Goal: Task Accomplishment & Management: Use online tool/utility

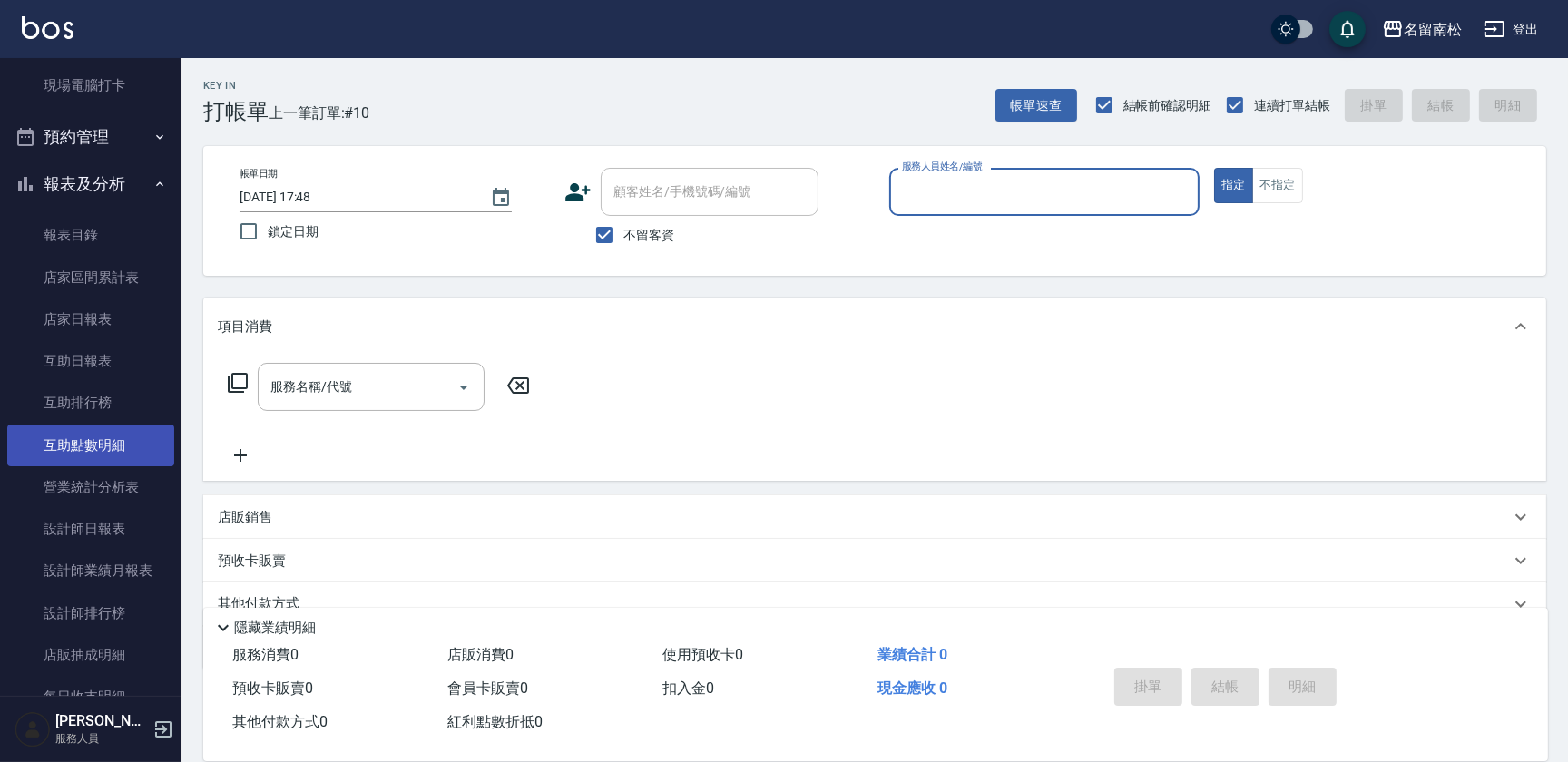
scroll to position [330, 0]
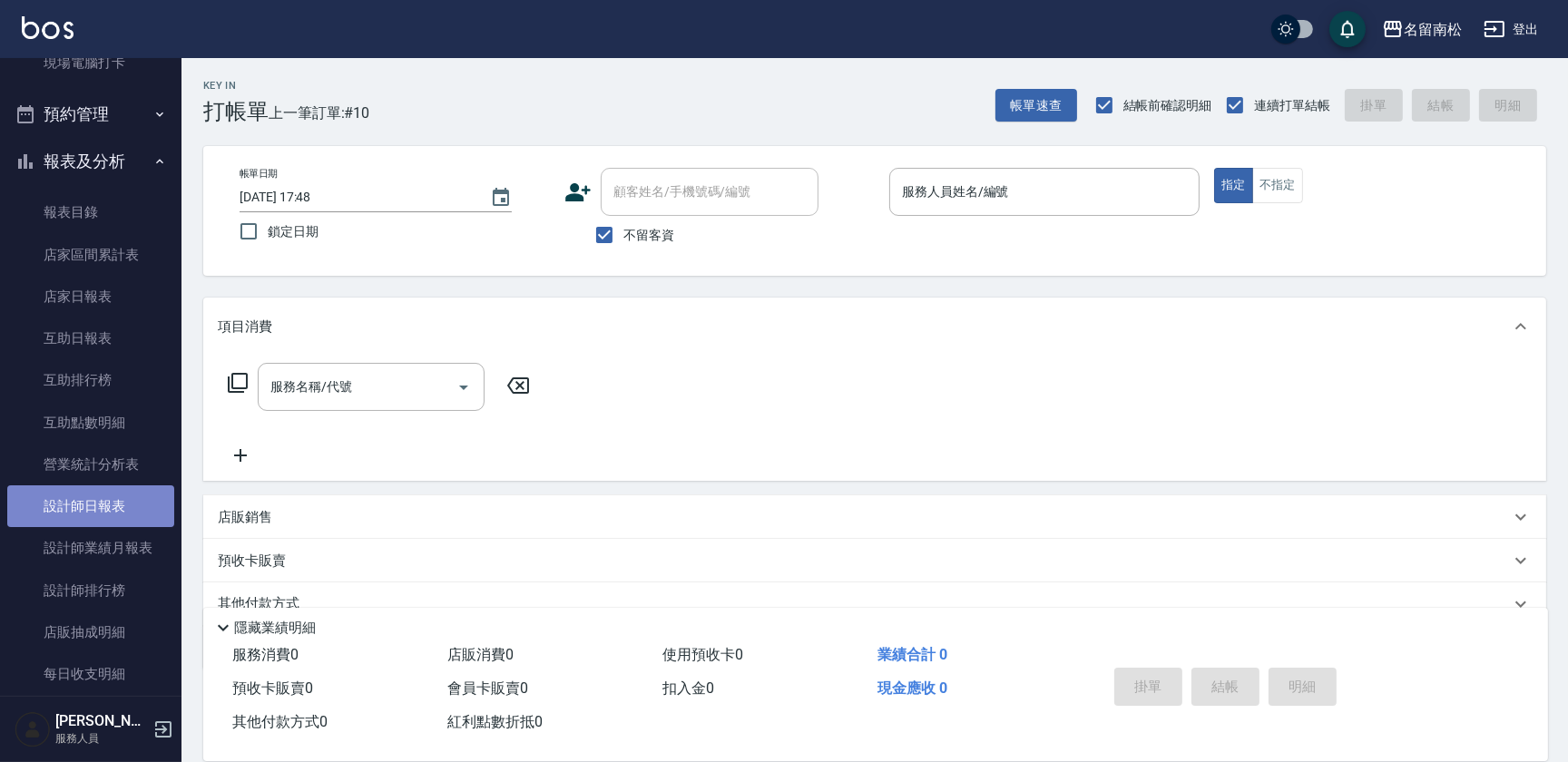
click at [134, 508] on link "設計師日報表" at bounding box center [91, 506] width 167 height 41
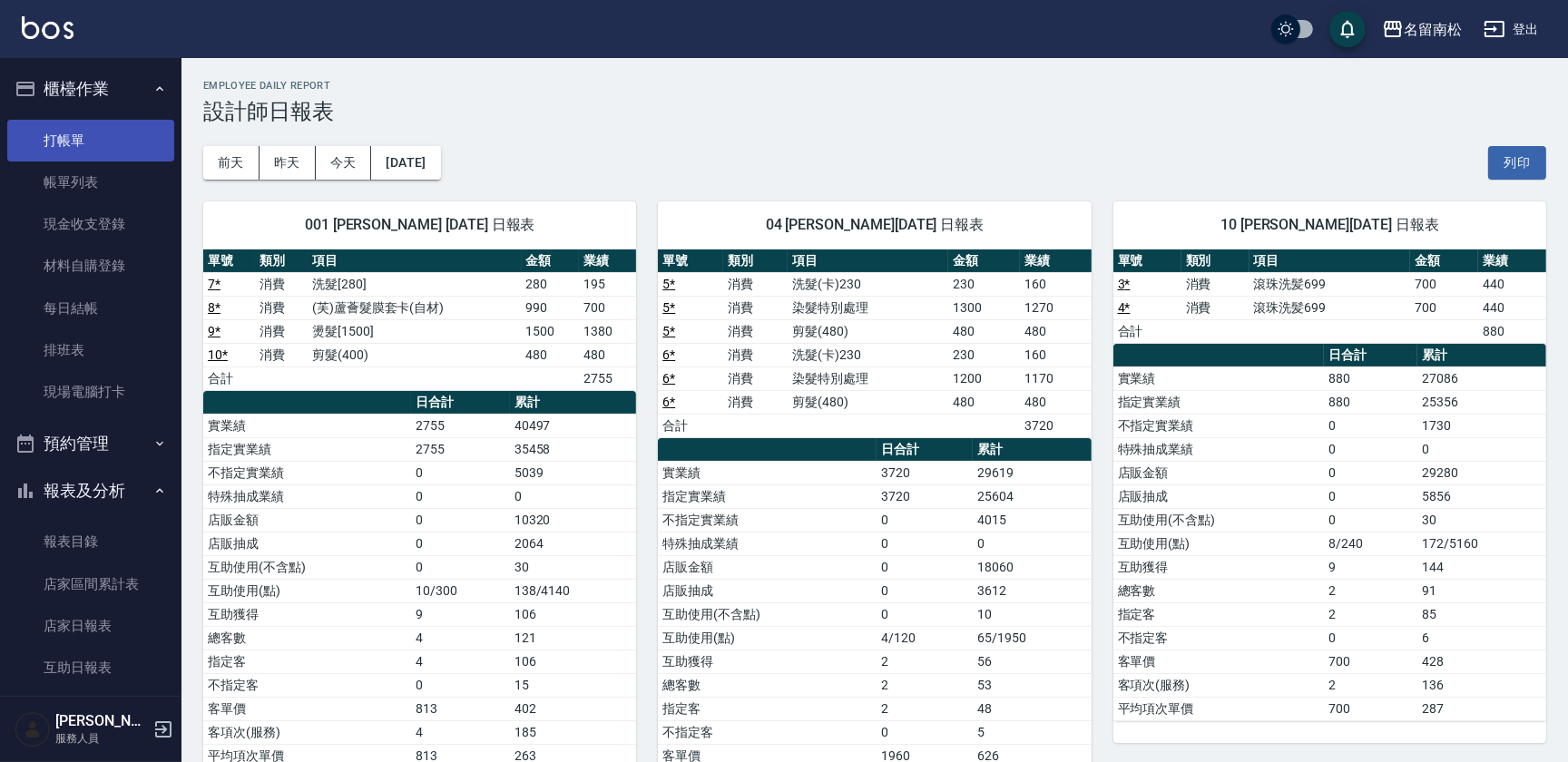
click at [87, 134] on link "打帳單" at bounding box center [91, 141] width 167 height 41
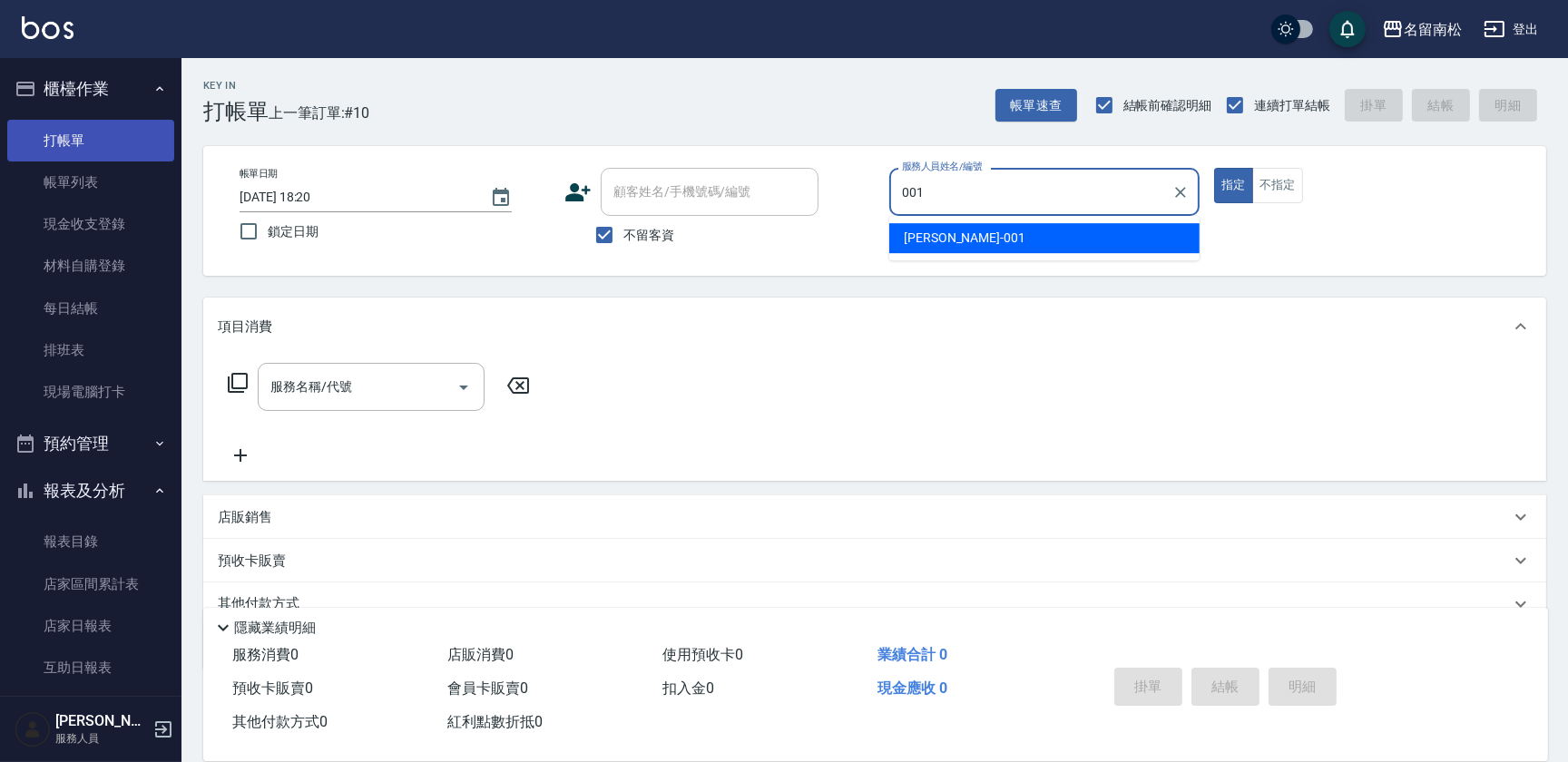
type input "[PERSON_NAME]-001"
type button "true"
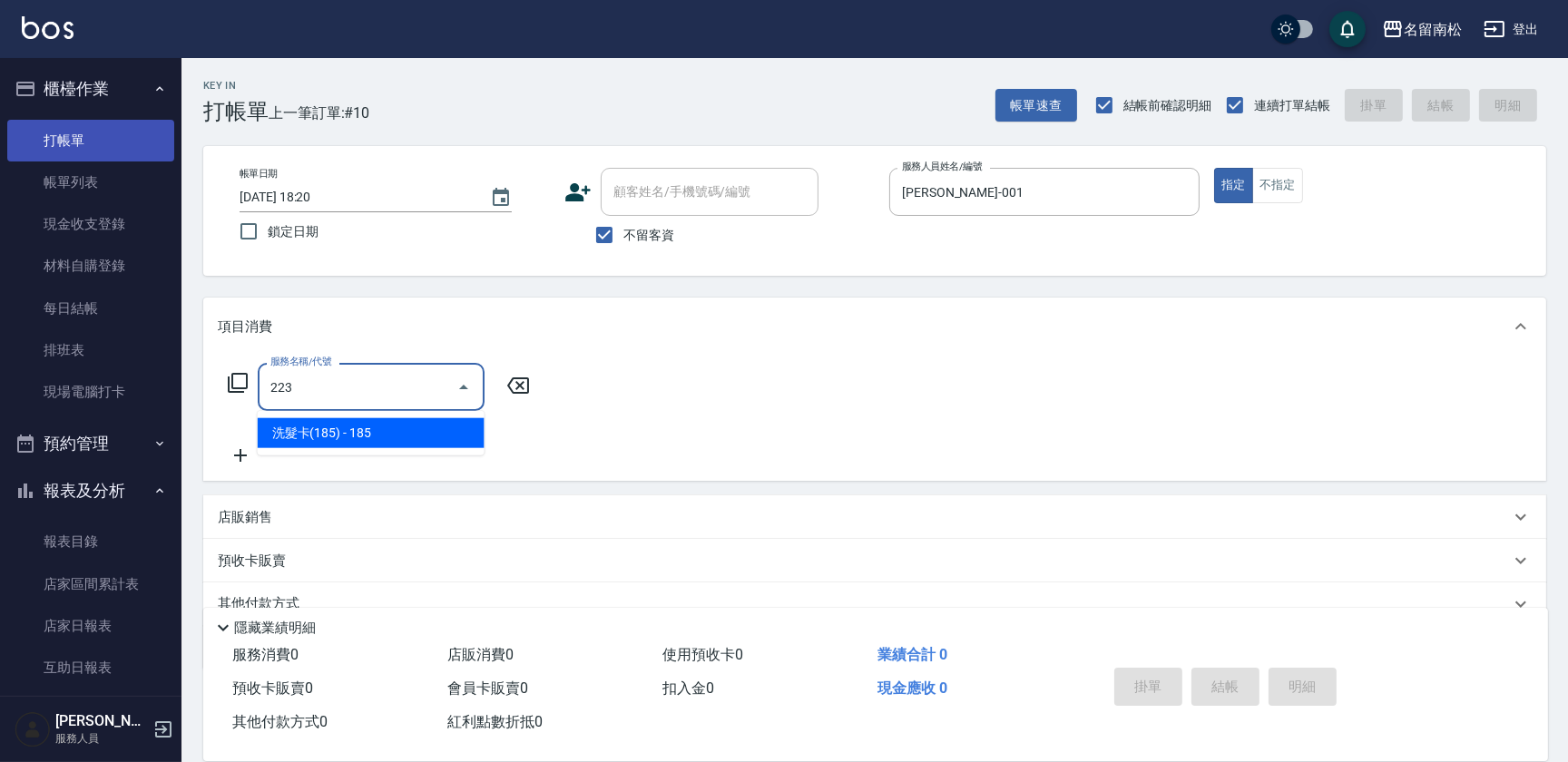
type input "洗髮卡(185)(223)"
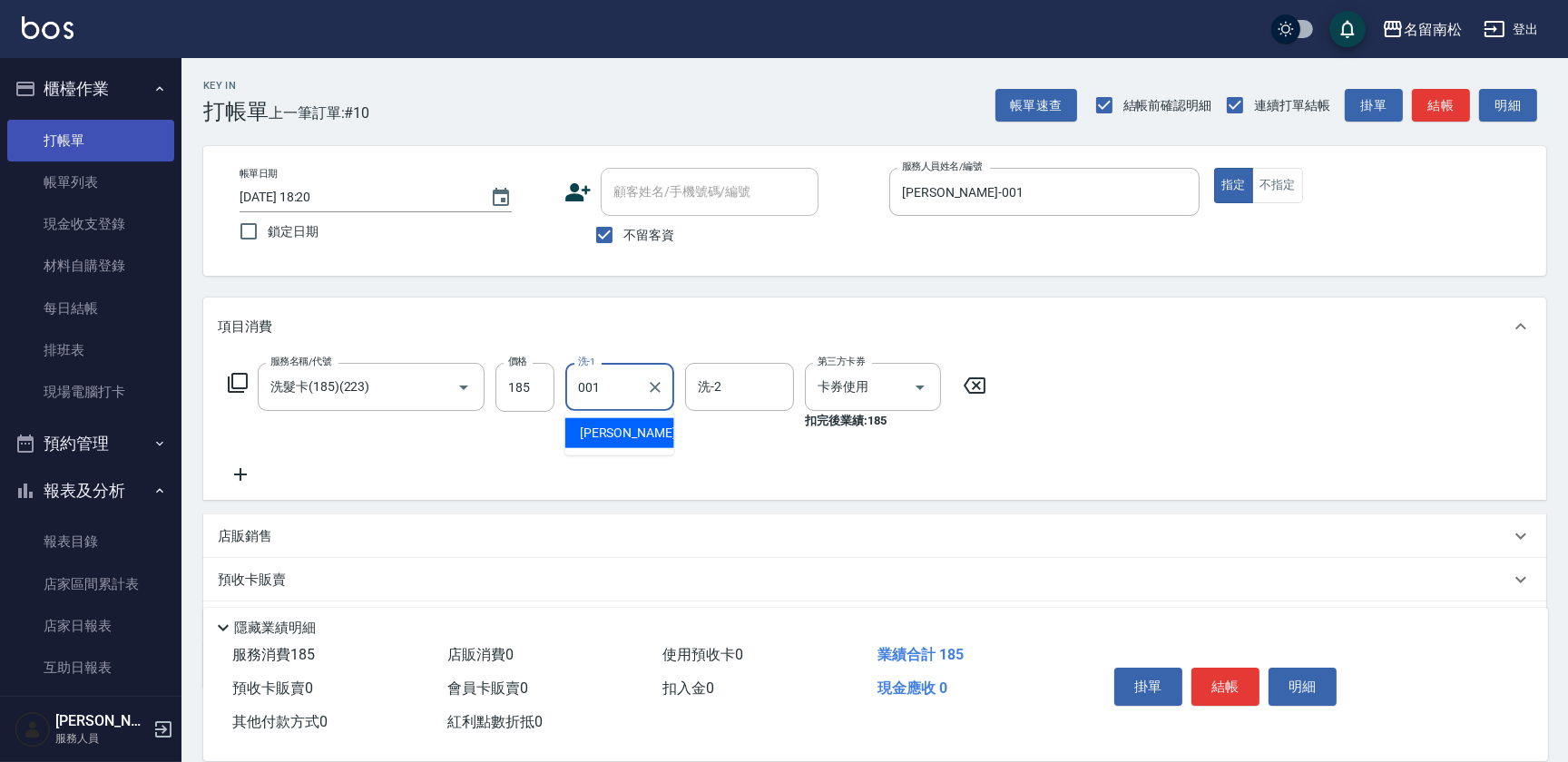
type input "[PERSON_NAME]-001"
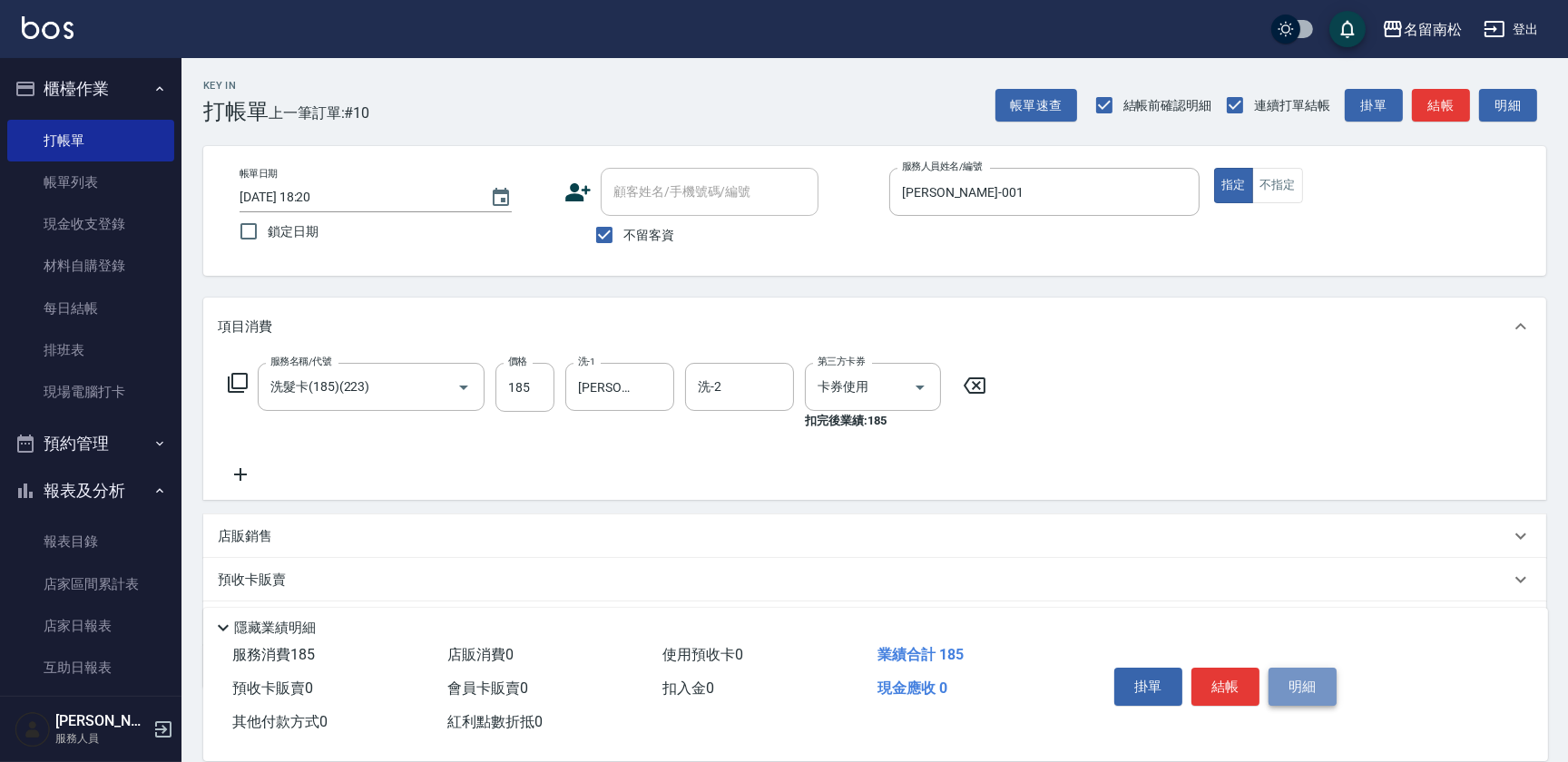
click at [1279, 696] on button "明細" at bounding box center [1302, 687] width 68 height 38
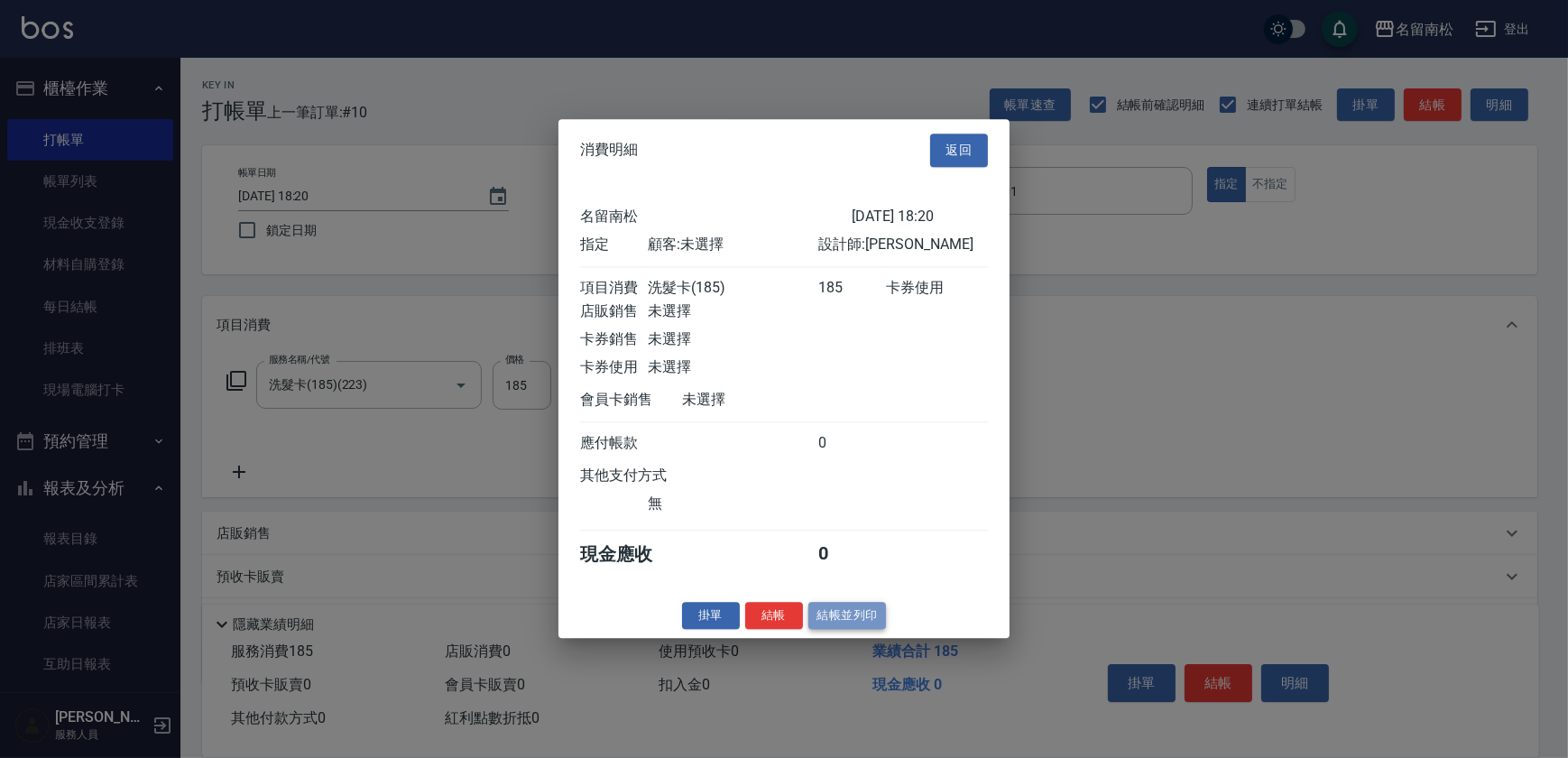
click at [858, 614] on button "結帳並列印" at bounding box center [848, 616] width 78 height 28
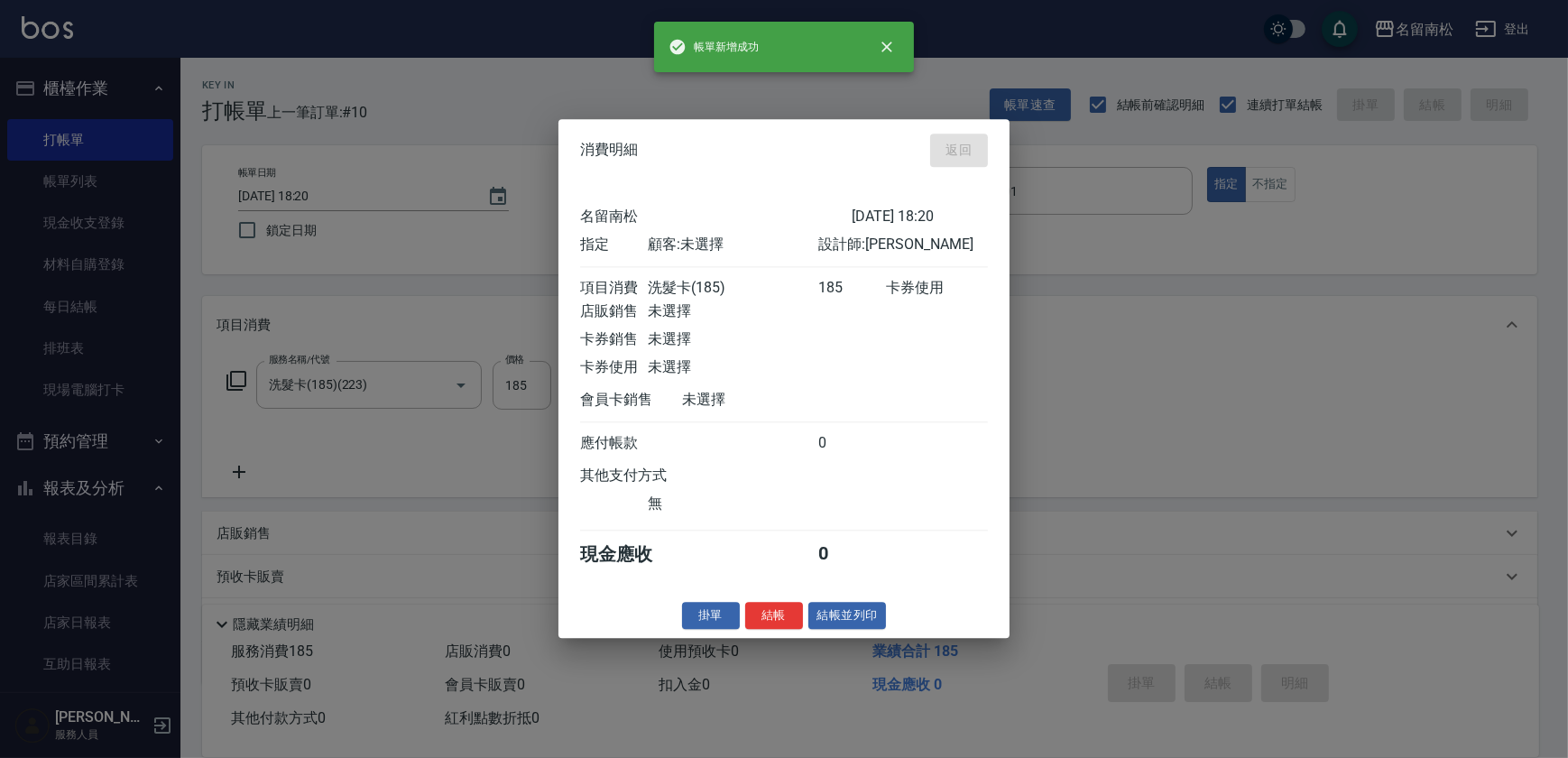
type input "[DATE] 18:35"
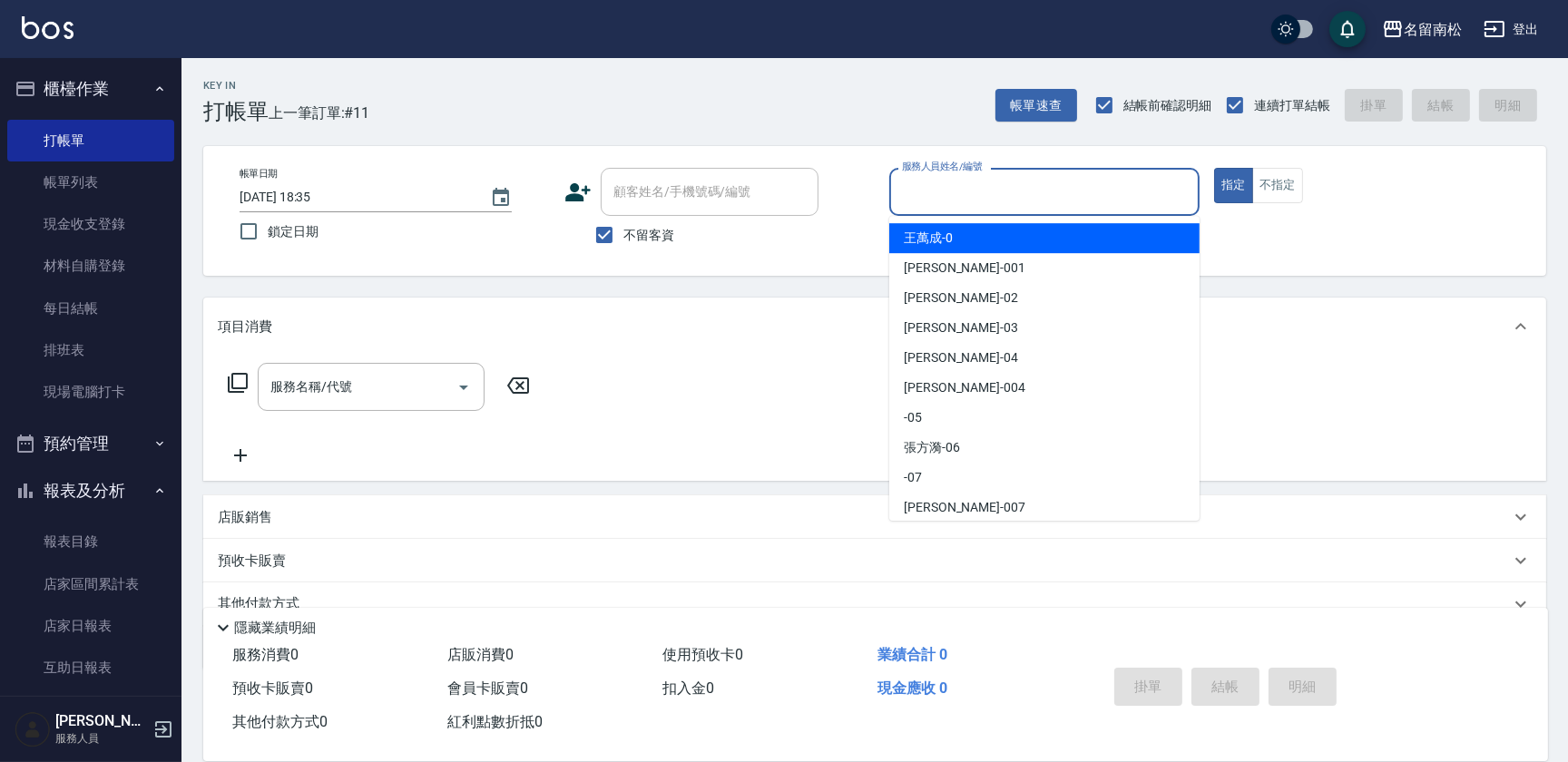
click at [1077, 198] on input "服務人員姓名/編號" at bounding box center [1044, 192] width 294 height 32
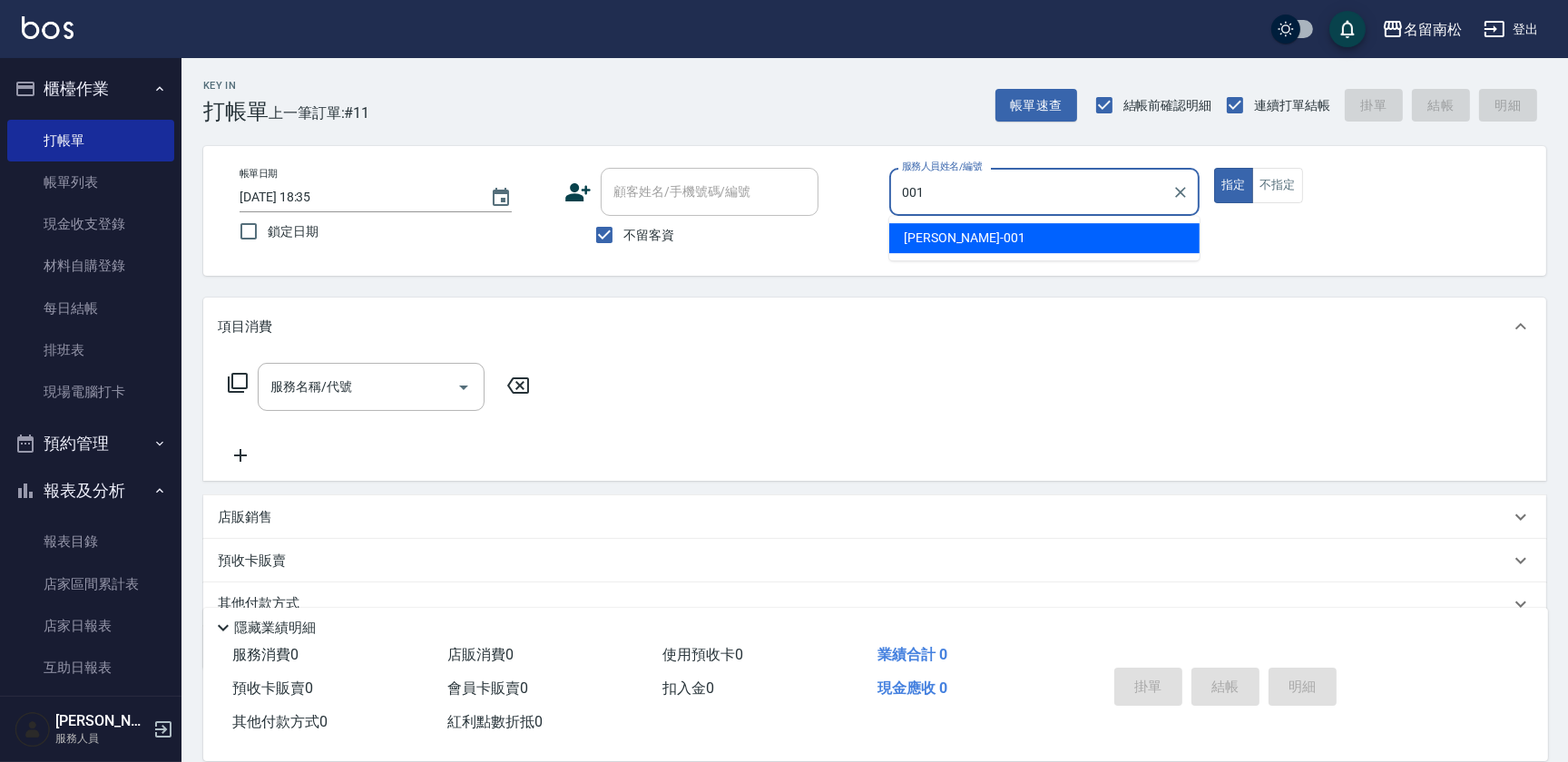
type input "[PERSON_NAME]-001"
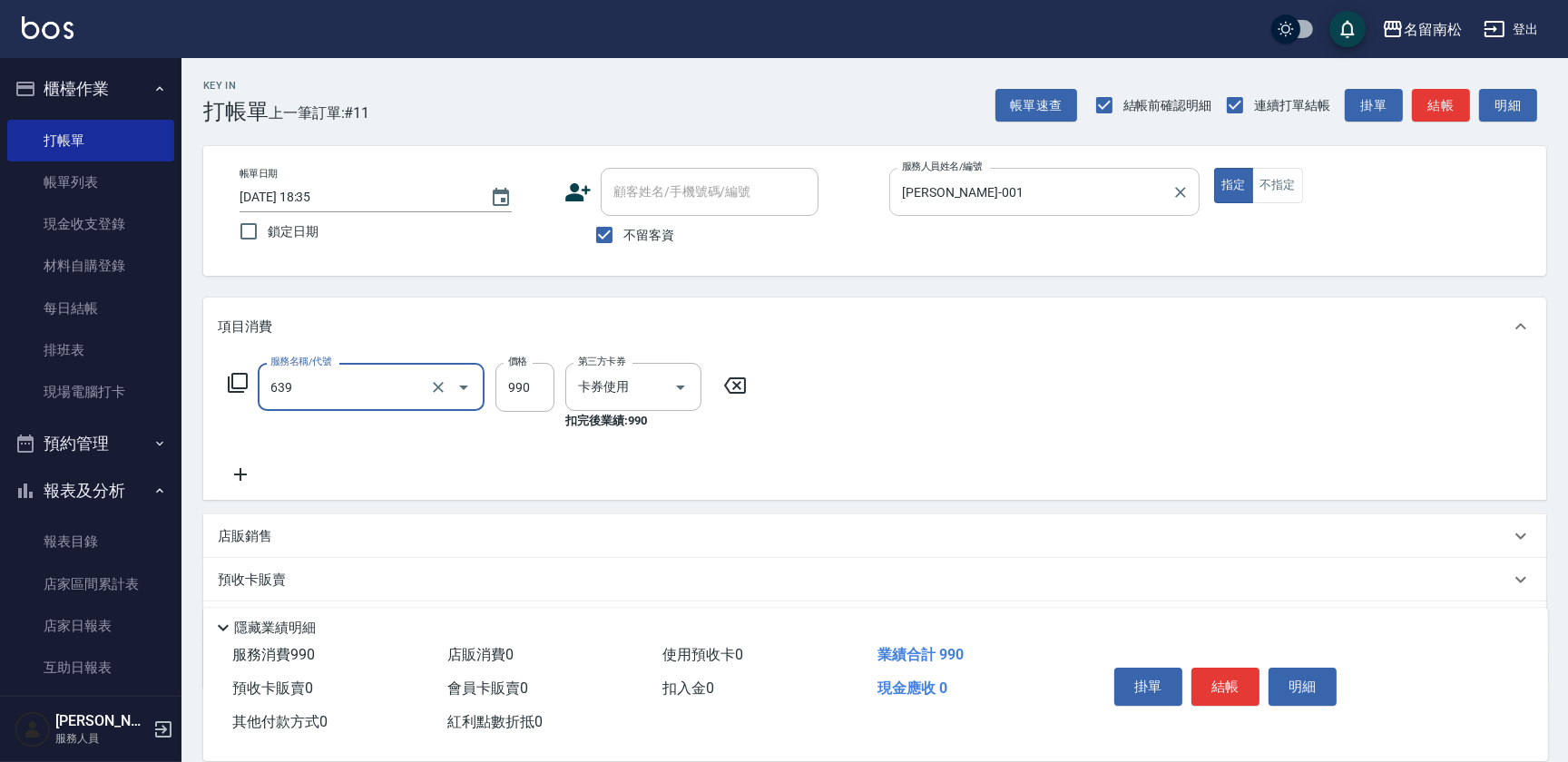
type input "(芙)蘆薈髮膜套卡(自材)(639)"
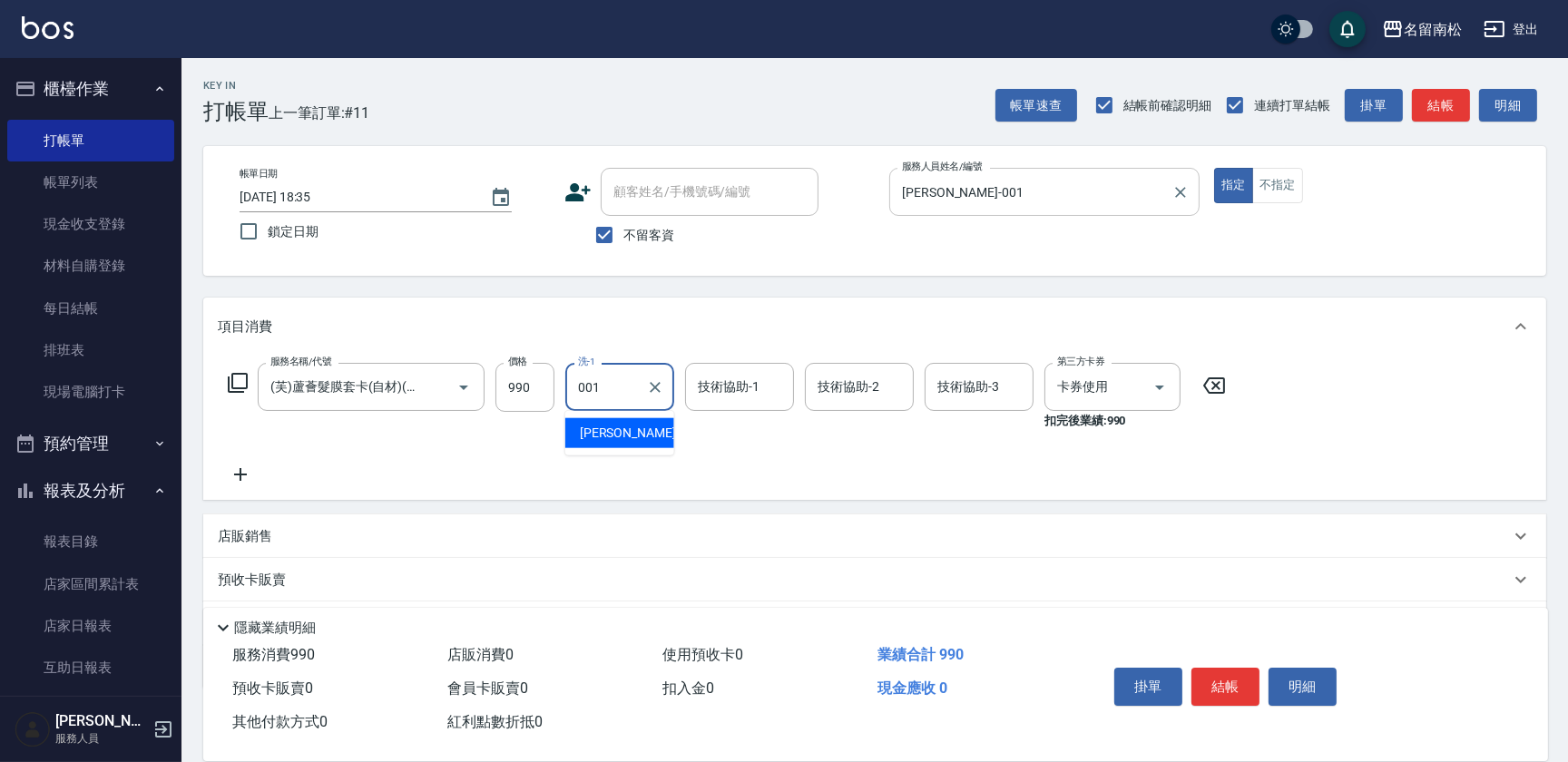
type input "[PERSON_NAME]-001"
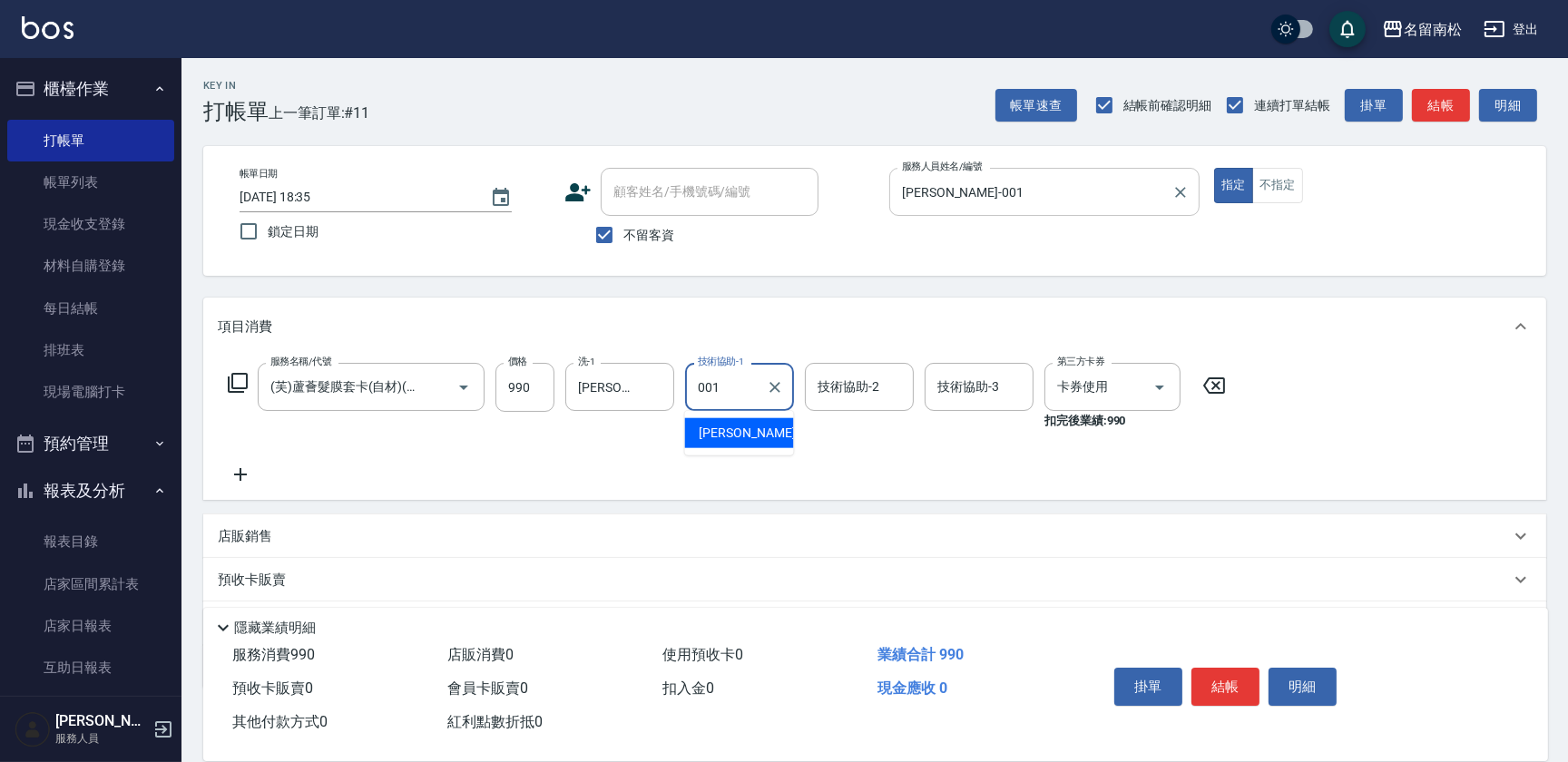
type input "[PERSON_NAME]-001"
click at [1308, 676] on button "明細" at bounding box center [1302, 687] width 68 height 38
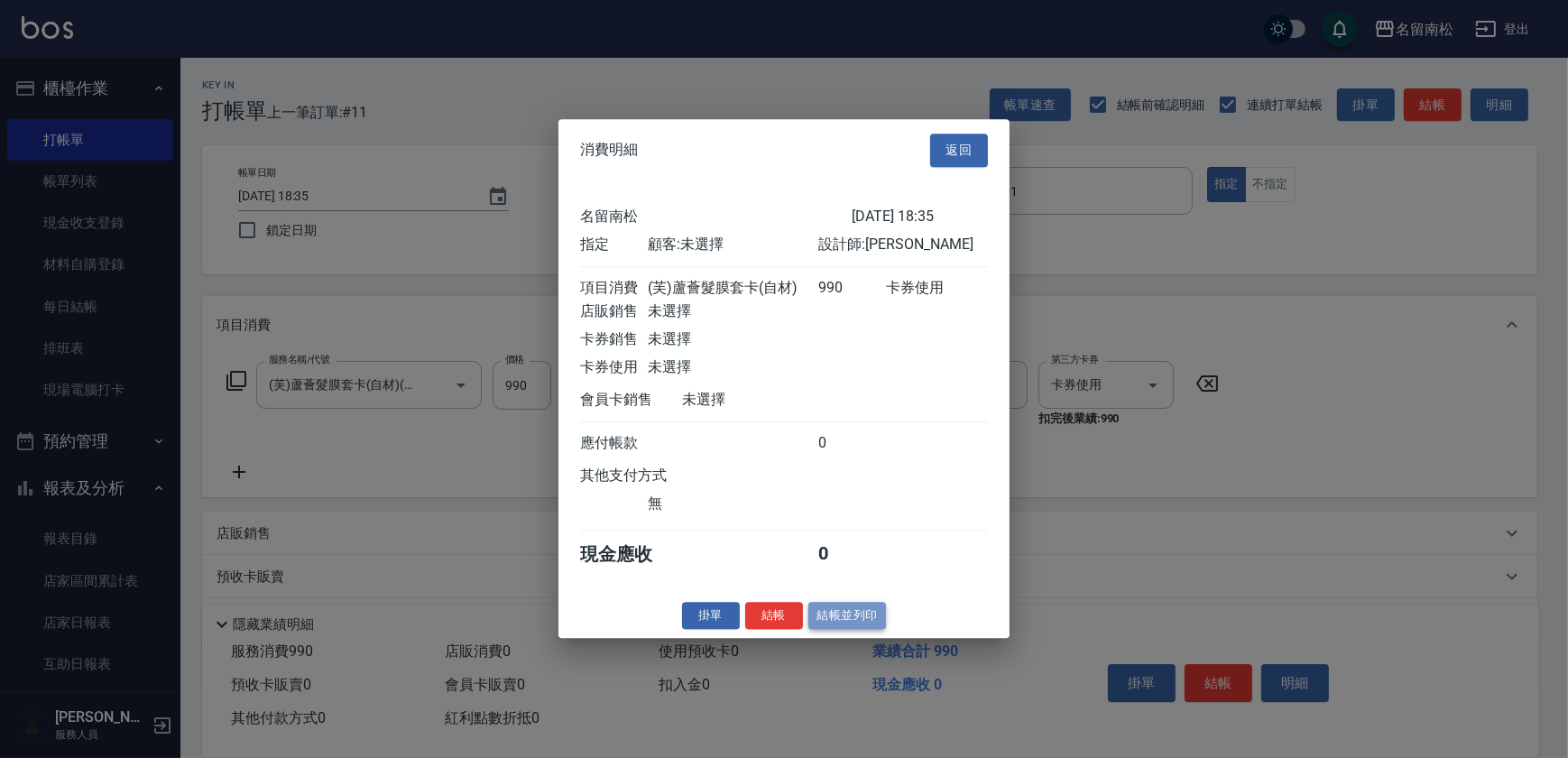
click at [859, 631] on button "結帳並列印" at bounding box center [848, 616] width 78 height 28
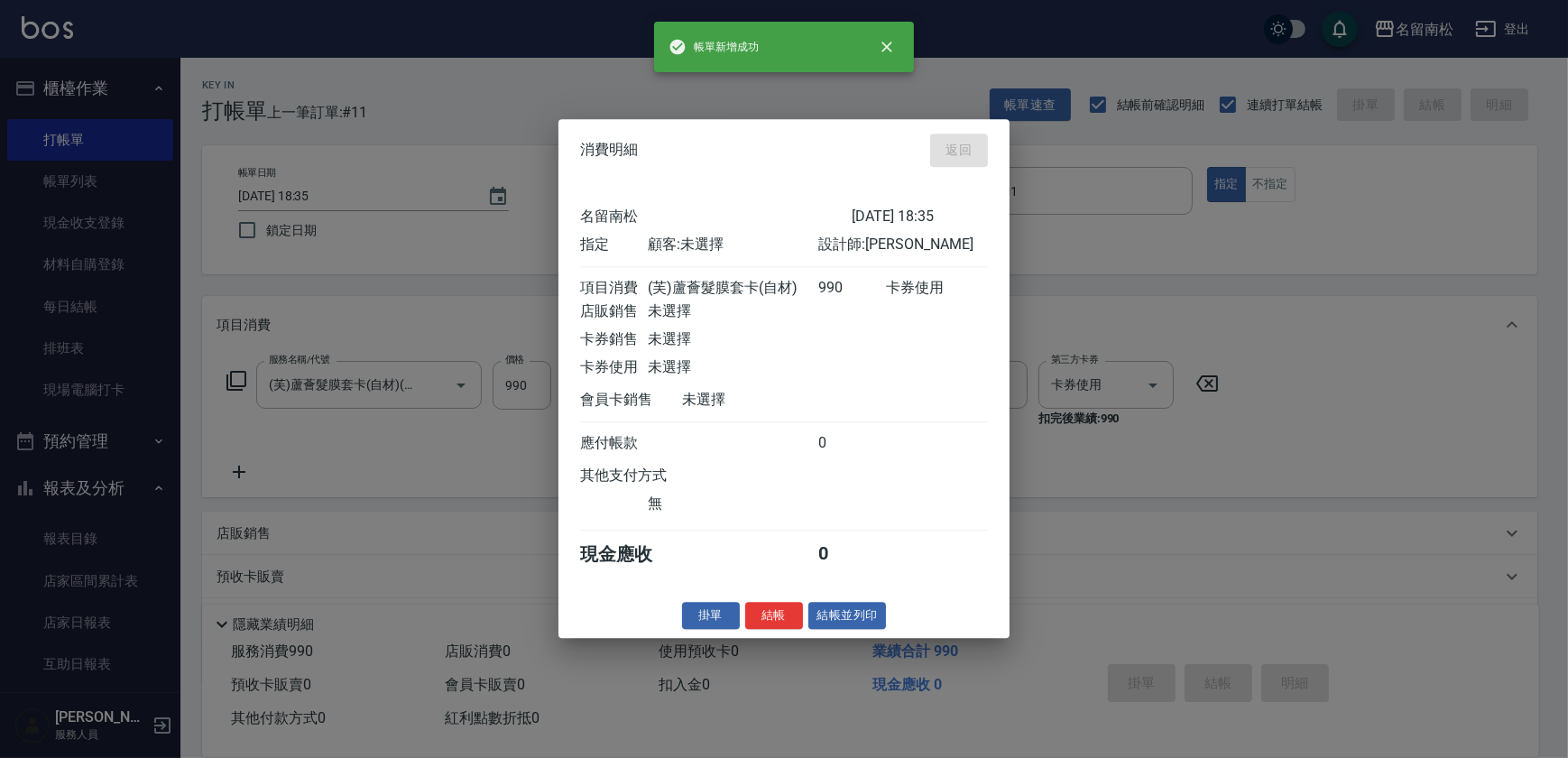
type input "[DATE] 18:36"
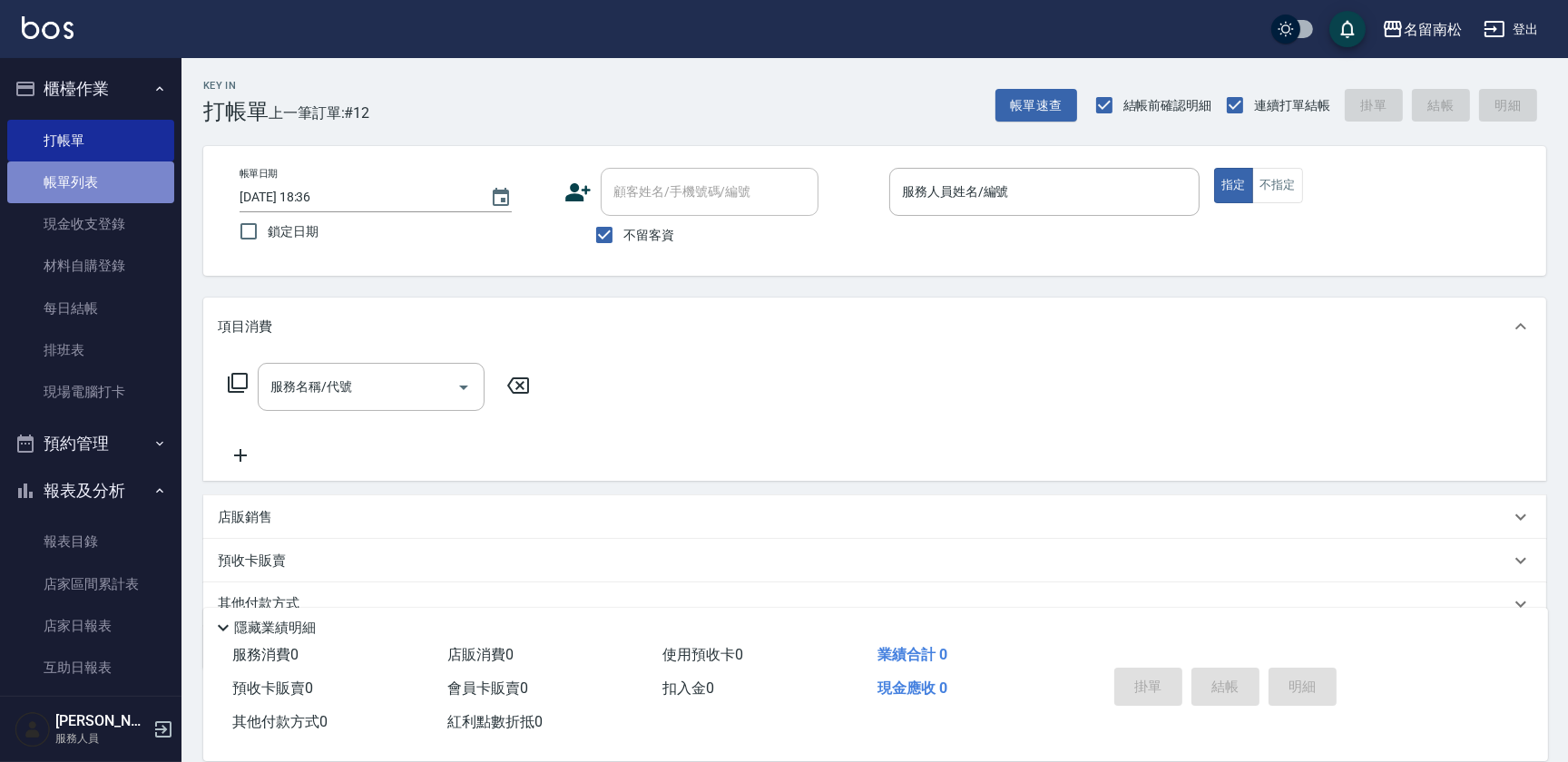
click at [128, 185] on link "帳單列表" at bounding box center [91, 182] width 167 height 41
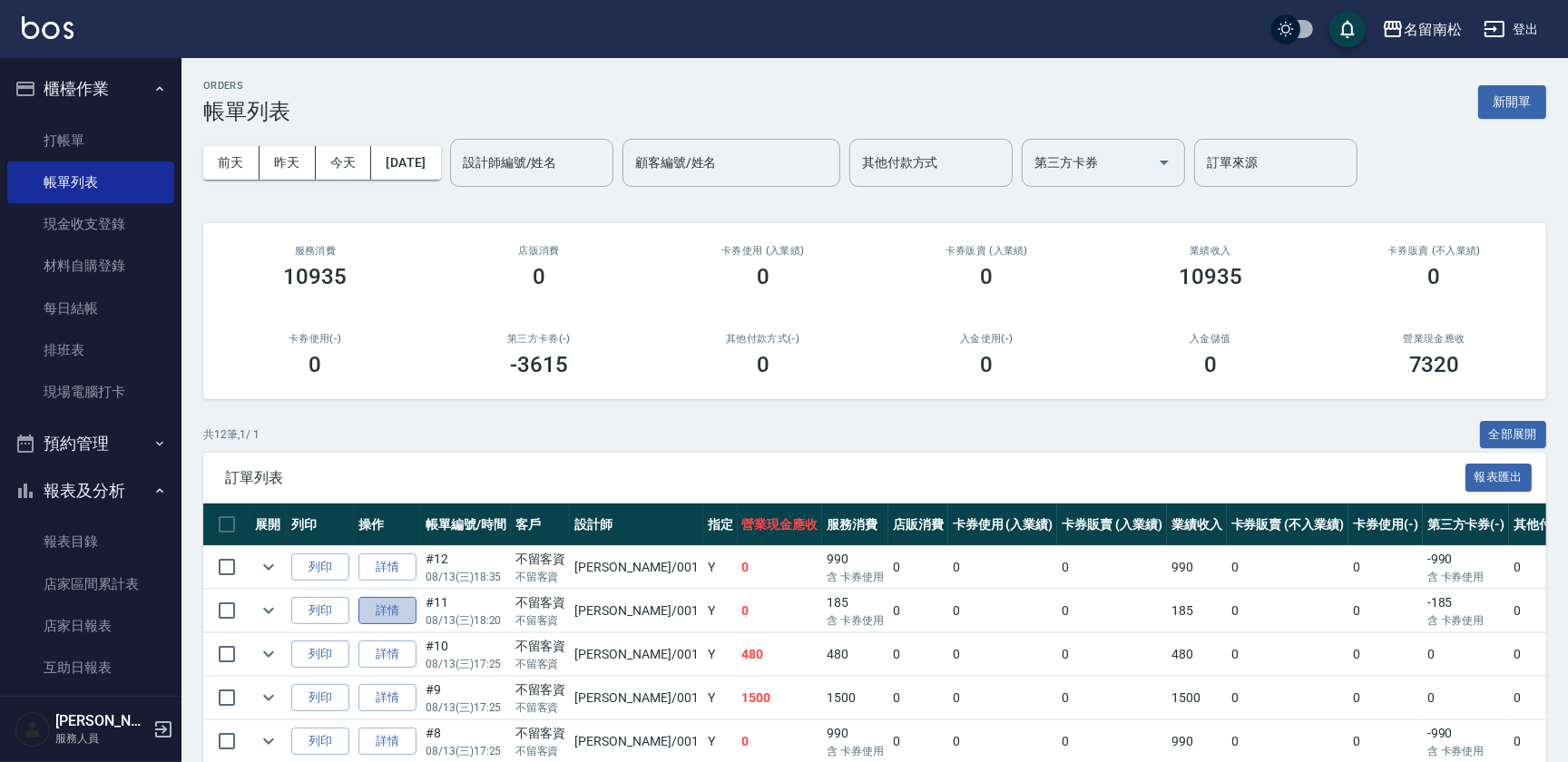
click at [376, 610] on link "詳情" at bounding box center [387, 611] width 58 height 29
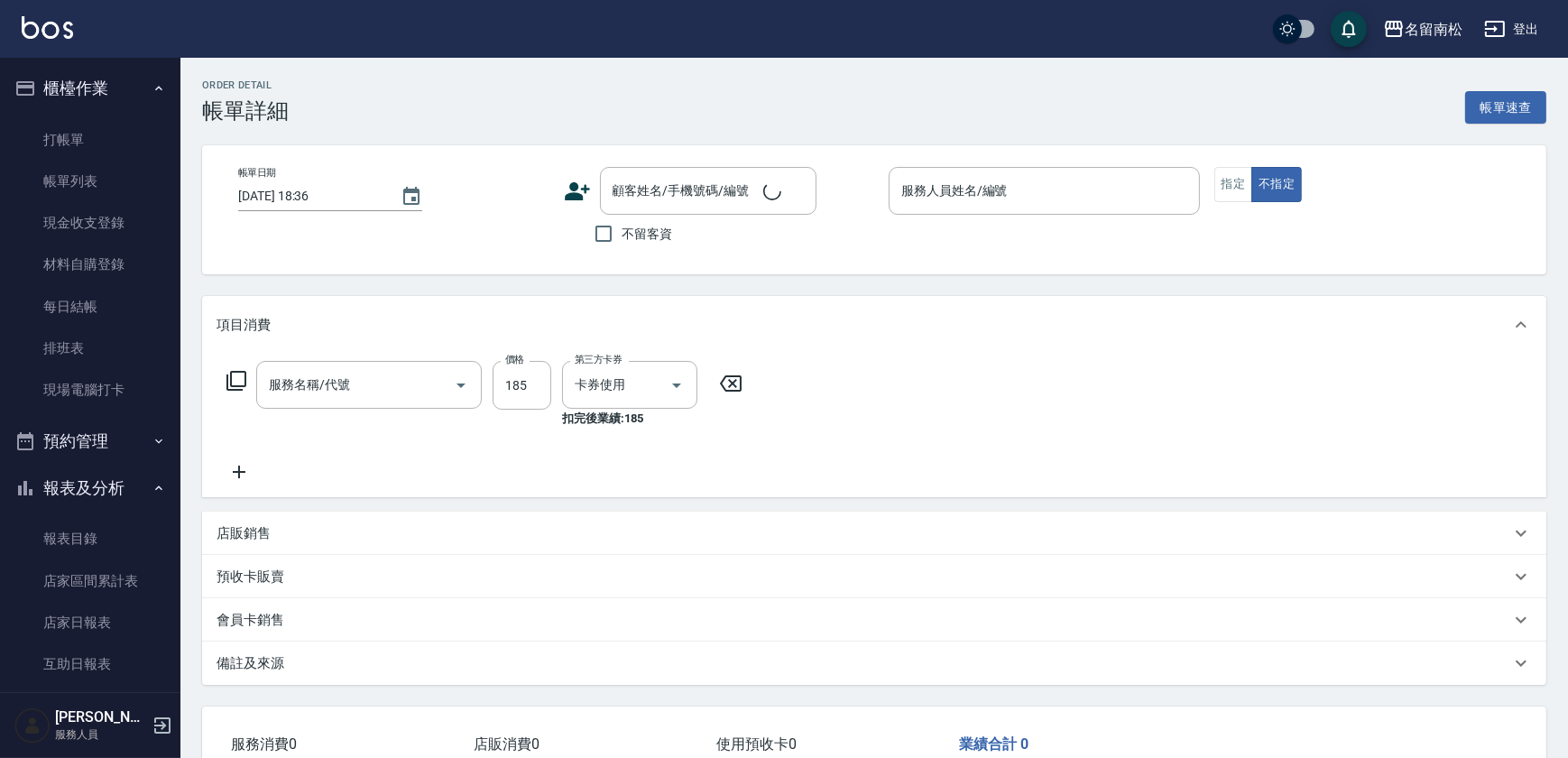
type input "[DATE] 18:20"
checkbox input "true"
type input "[PERSON_NAME]-001"
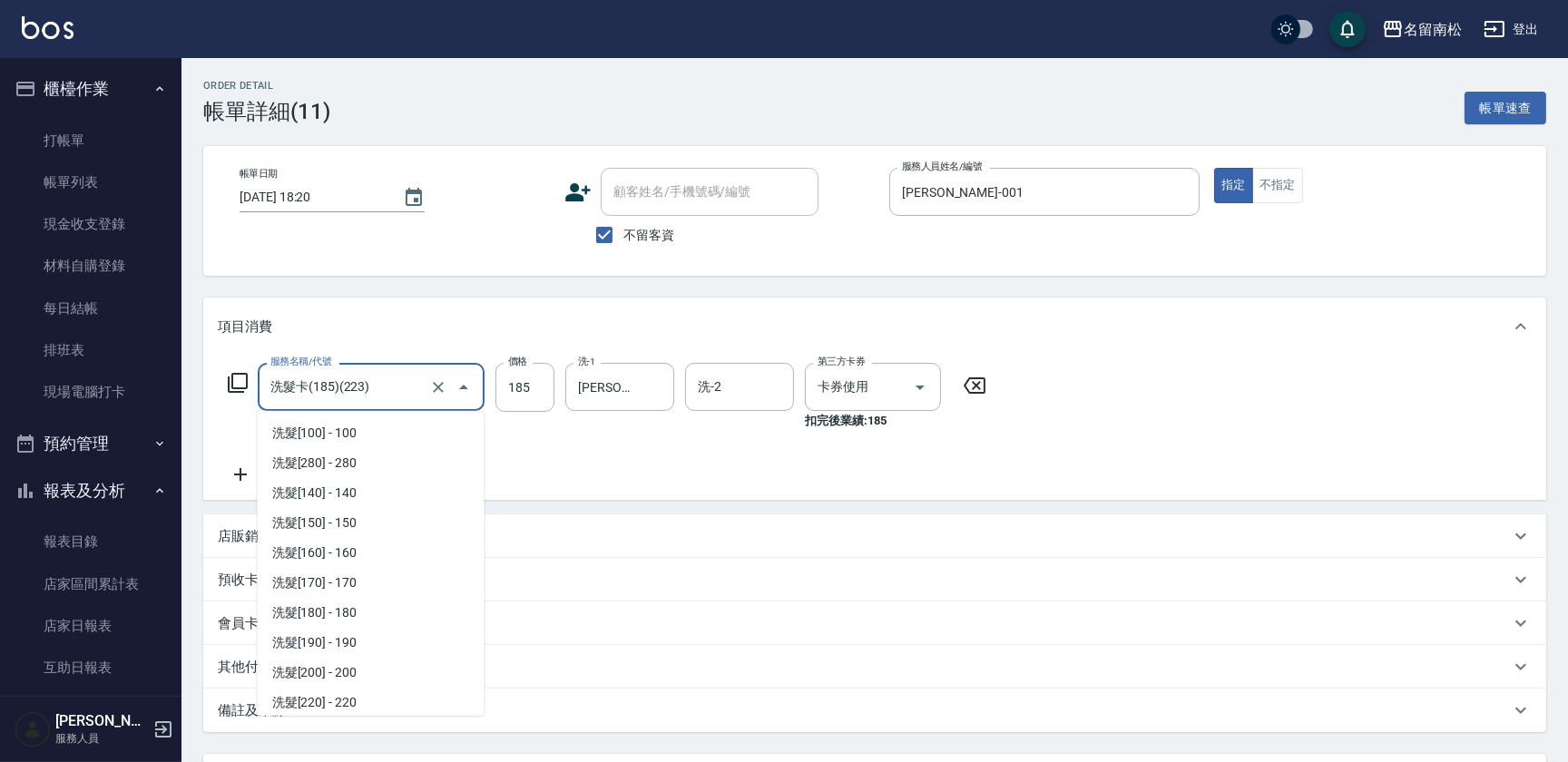
scroll to position [241, 0]
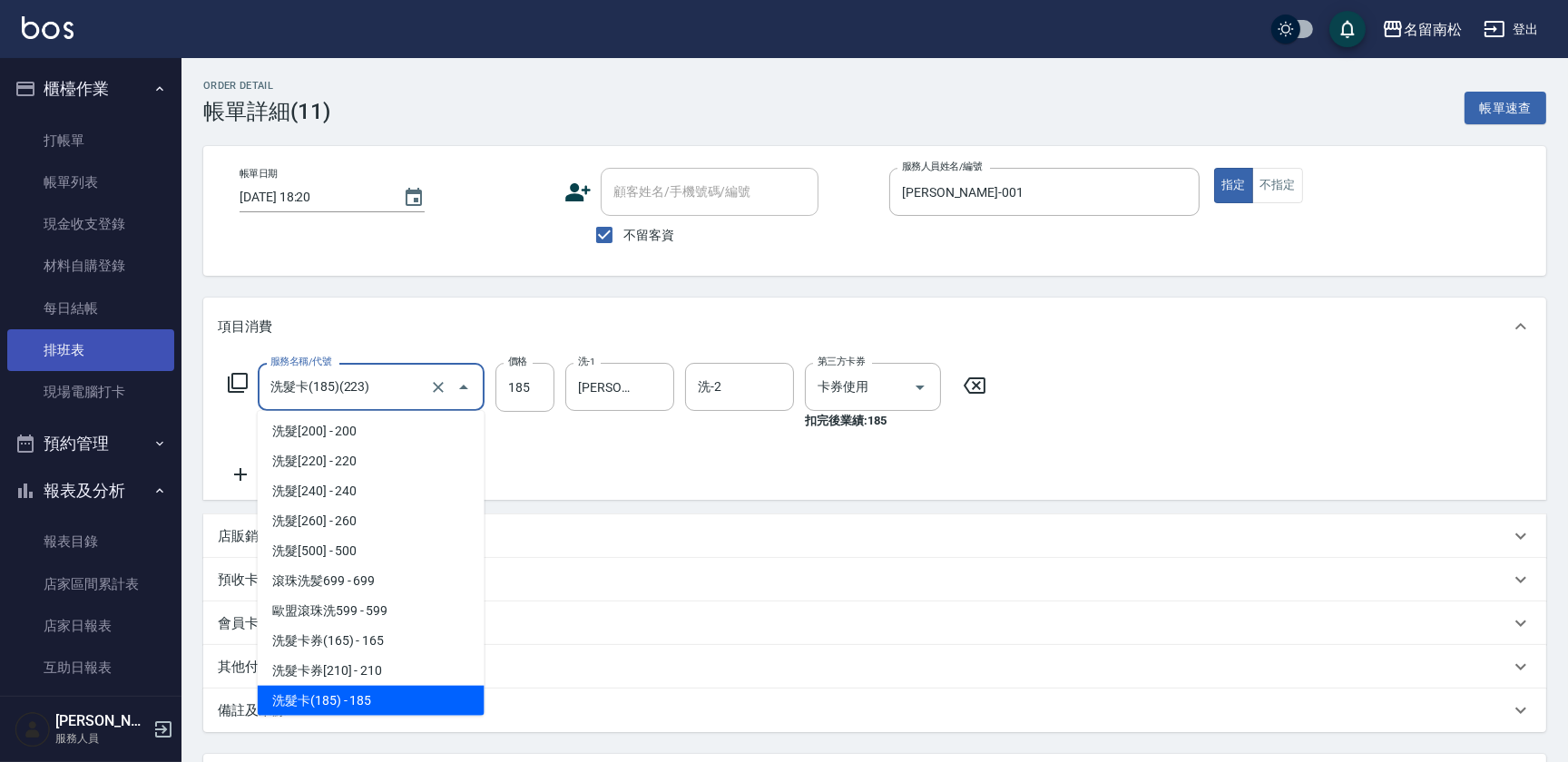
drag, startPoint x: 392, startPoint y: 385, endPoint x: 146, endPoint y: 351, distance: 248.3
click at [144, 369] on div "名留南松 登出 櫃檯作業 打帳單 帳單列表 現金收支登錄 材料自購登錄 每日結帳 排班表 現場電腦打卡 預約管理 預約管理 單日預約紀錄 單週預約紀錄 報表及…" at bounding box center [784, 460] width 1568 height 921
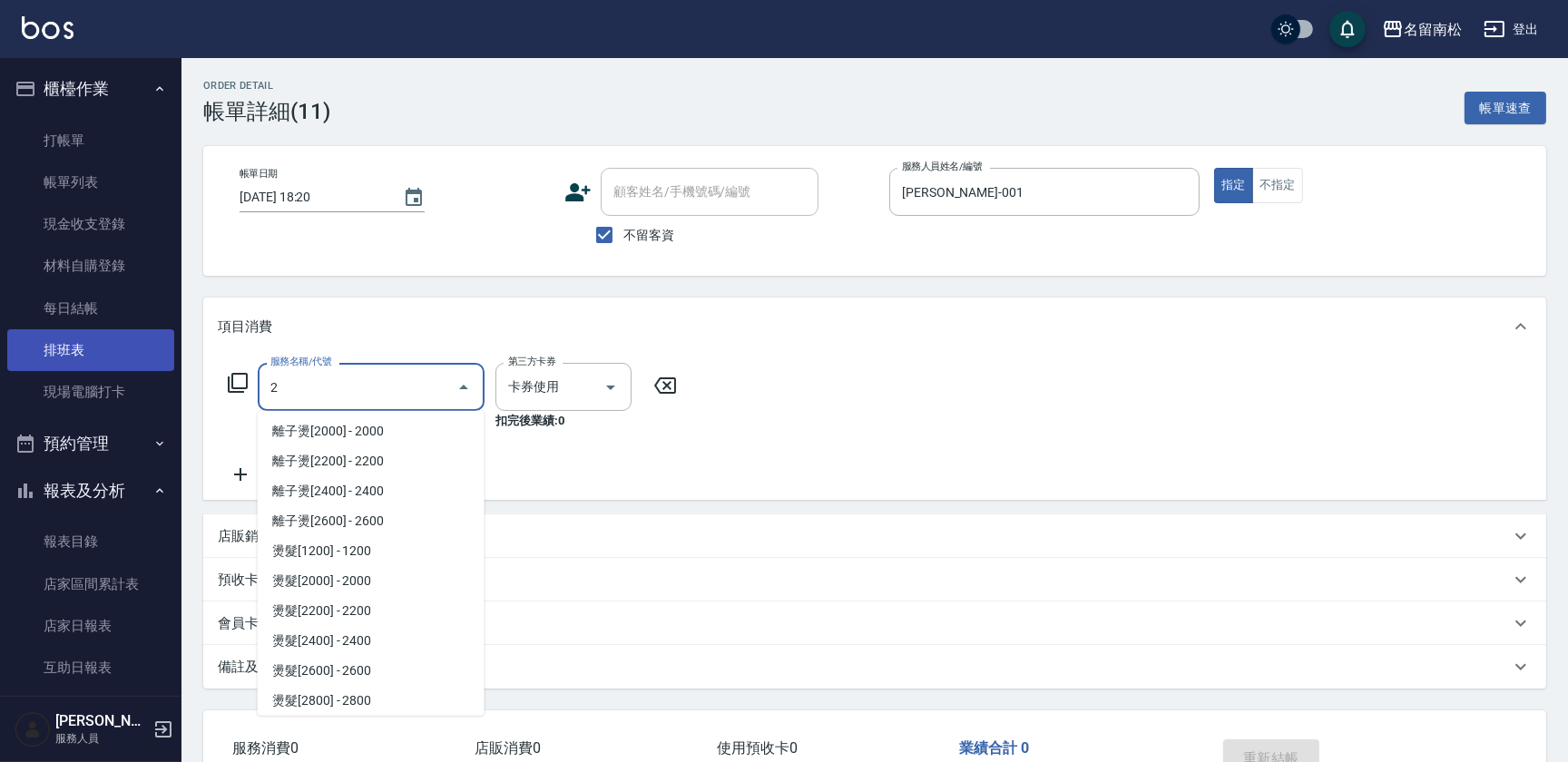
scroll to position [0, 0]
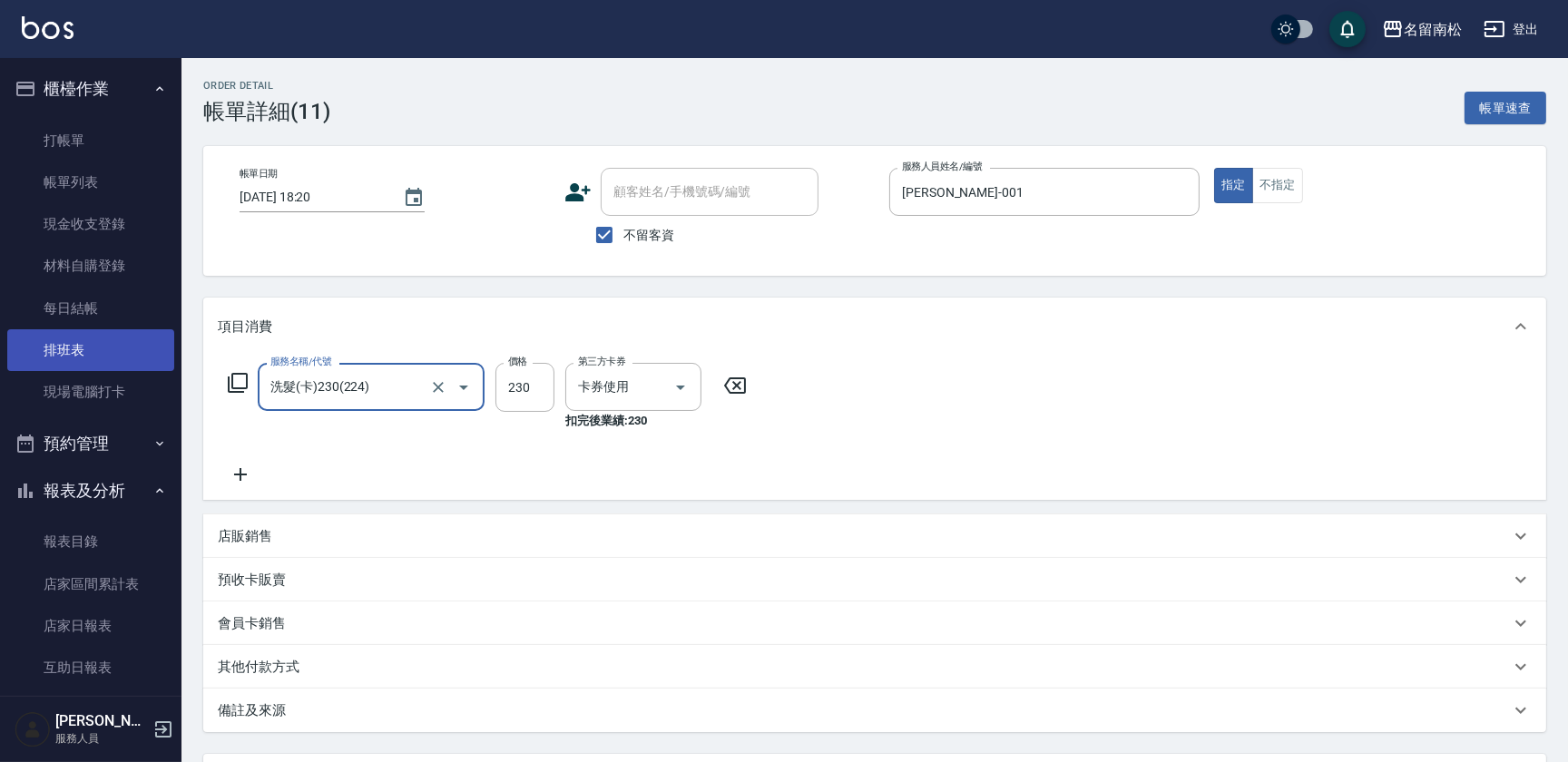
type input "洗髮(卡)230(224)"
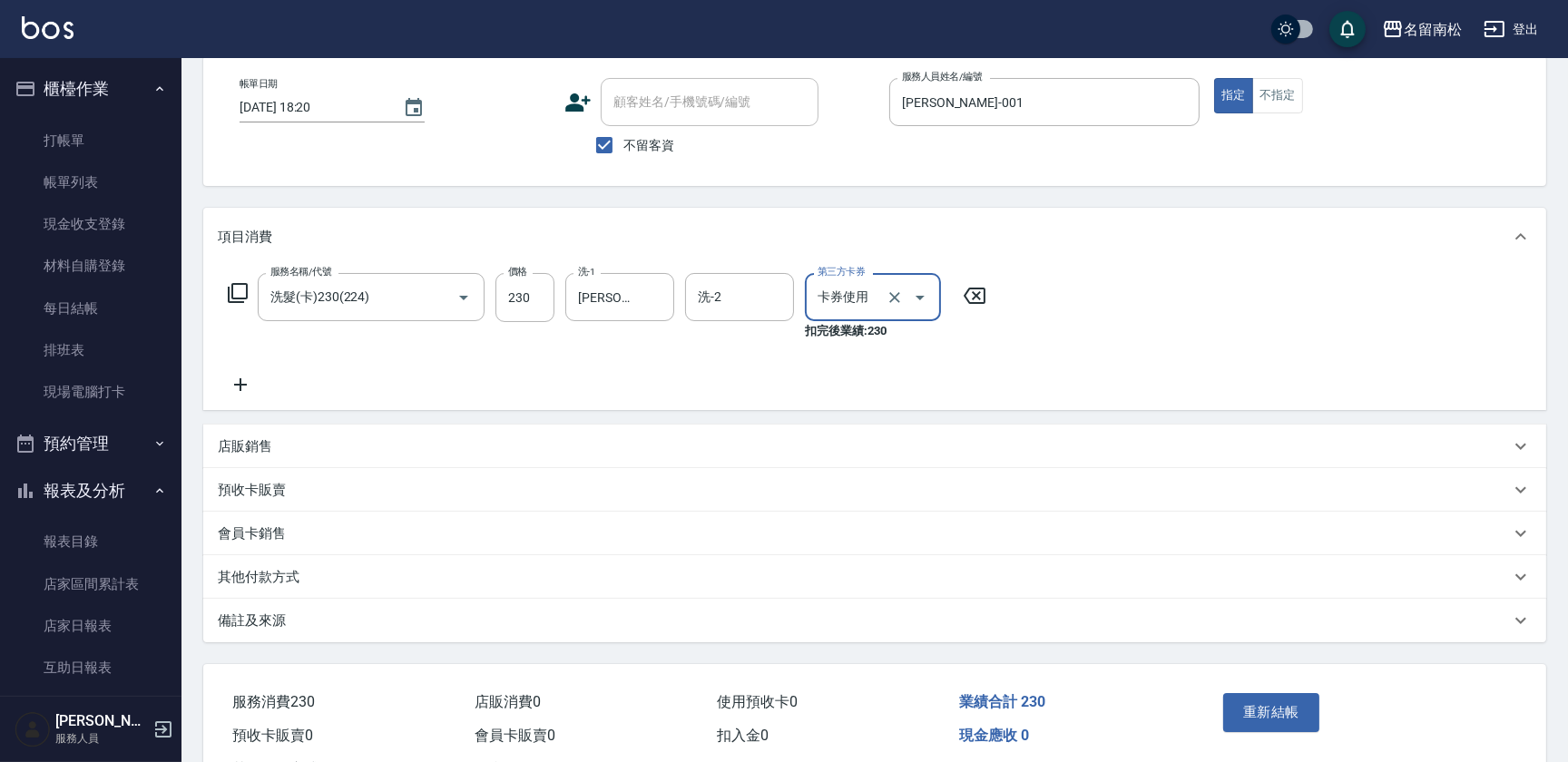
scroll to position [162, 0]
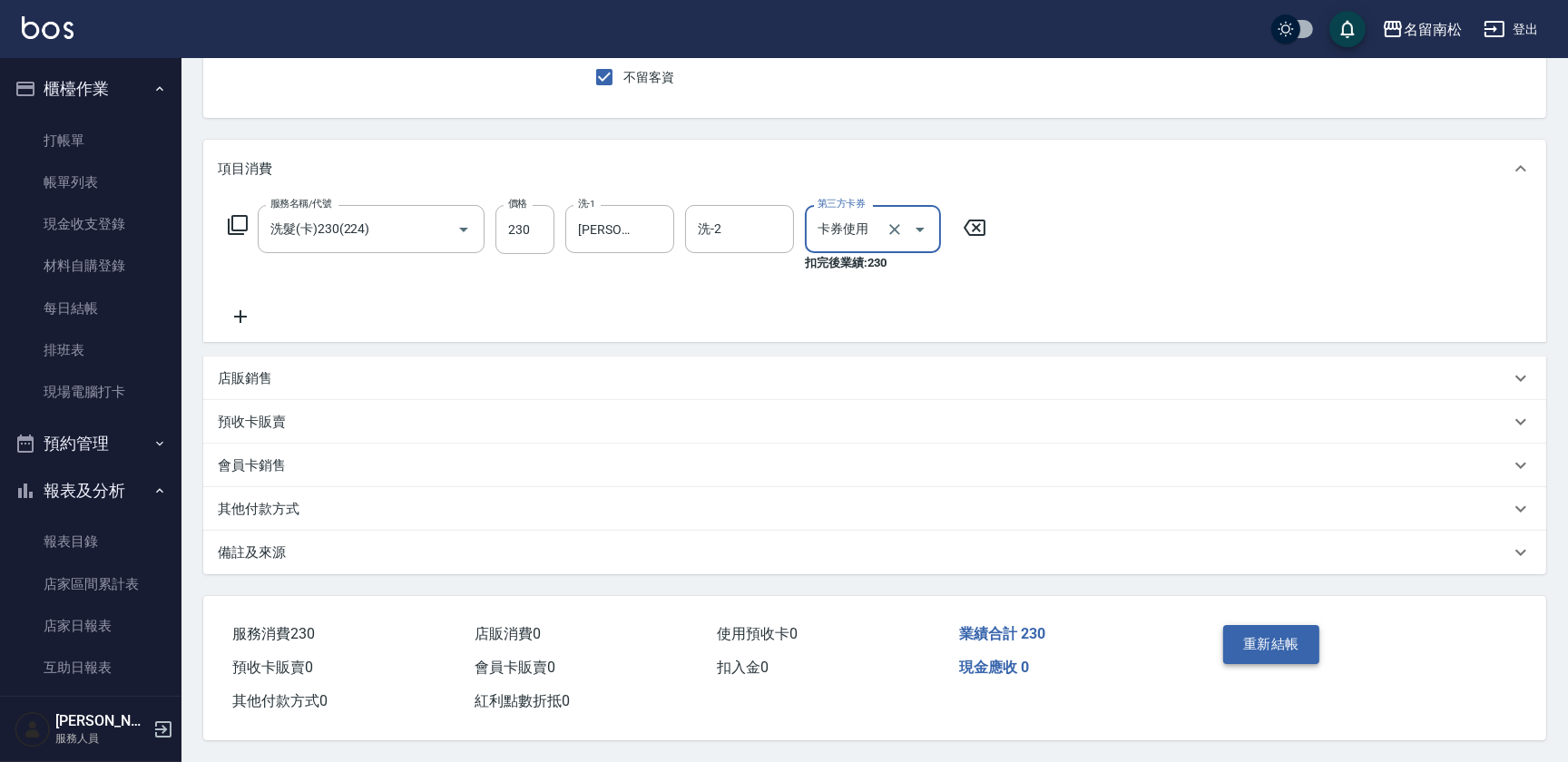
click at [1255, 629] on button "重新結帳" at bounding box center [1272, 644] width 96 height 38
